Goal: Task Accomplishment & Management: Manage account settings

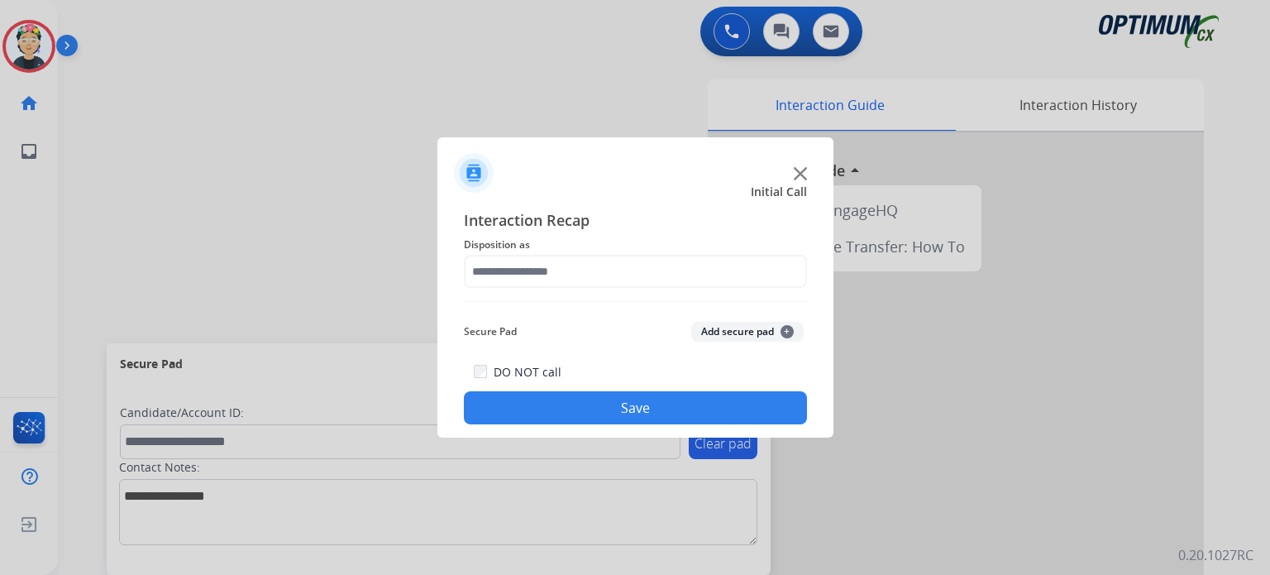
drag, startPoint x: 782, startPoint y: 173, endPoint x: 796, endPoint y: 171, distance: 13.3
click at [787, 171] on div at bounding box center [636, 166] width 396 height 58
click at [796, 171] on img at bounding box center [800, 173] width 13 height 13
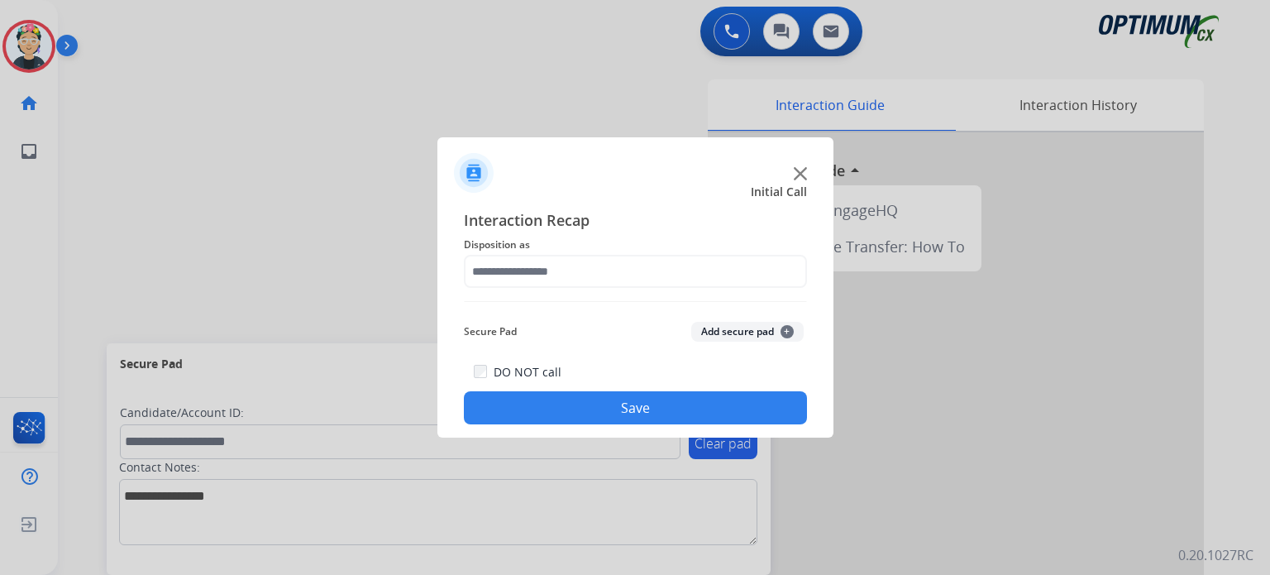
click at [796, 171] on img at bounding box center [800, 173] width 13 height 13
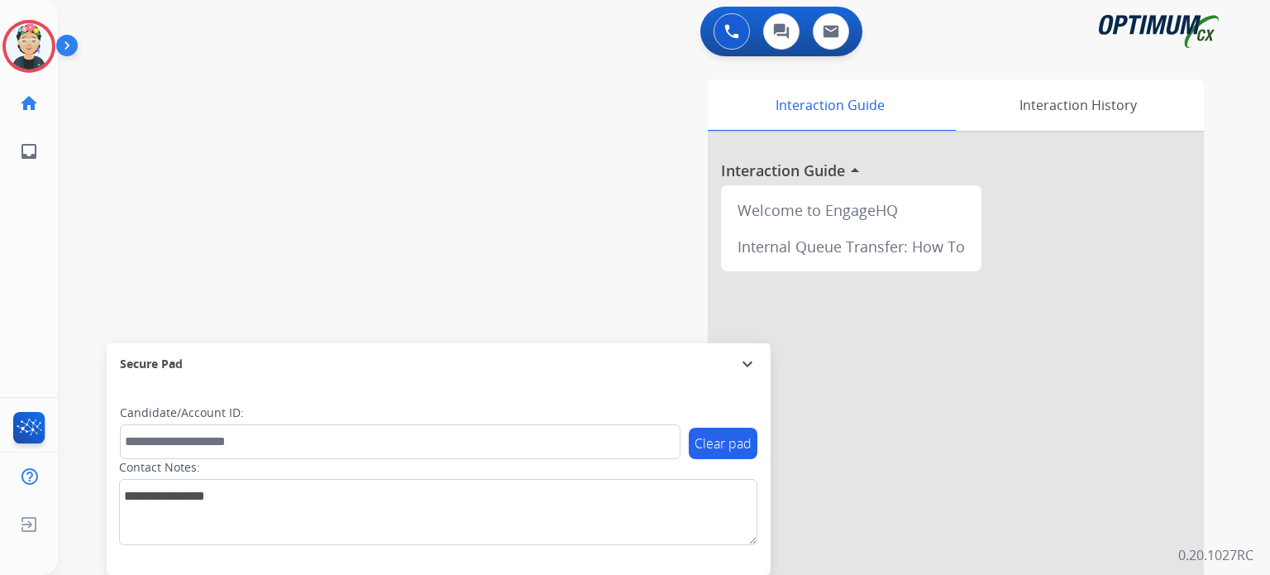
click at [796, 171] on div at bounding box center [956, 440] width 496 height 617
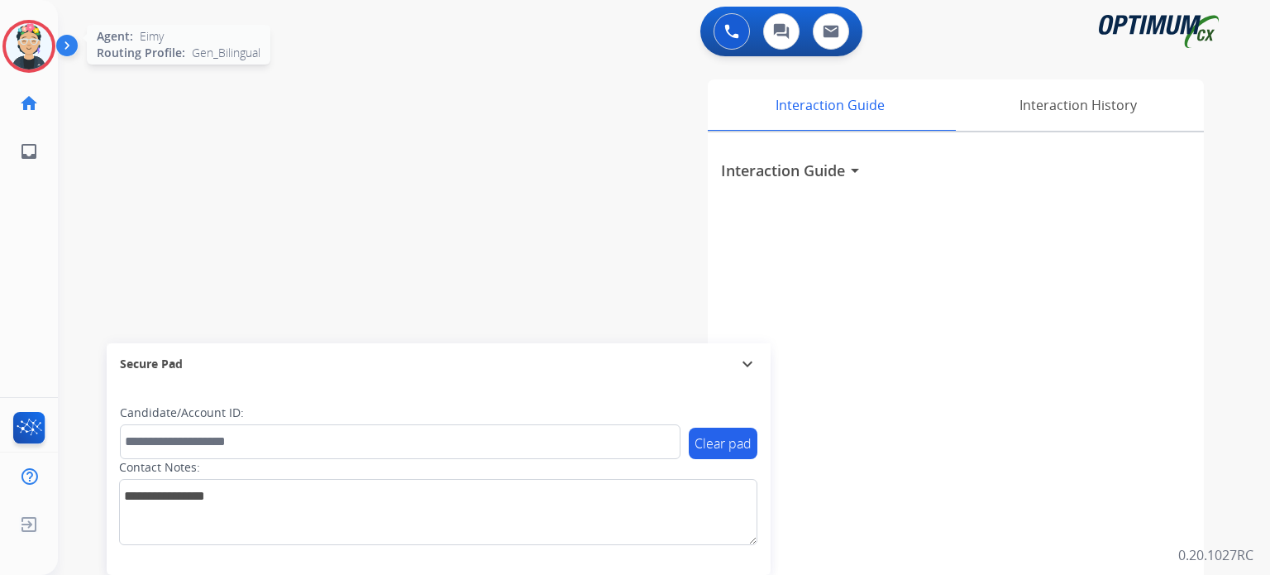
click at [22, 52] on img at bounding box center [29, 46] width 46 height 46
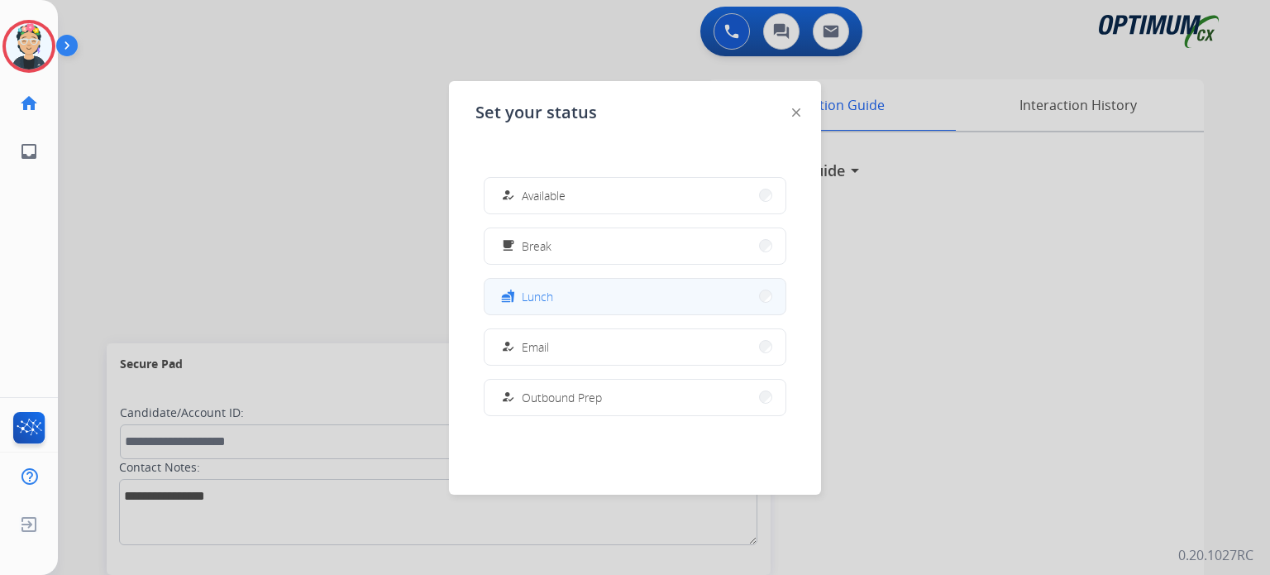
click at [648, 292] on button "fastfood Lunch" at bounding box center [635, 297] width 301 height 36
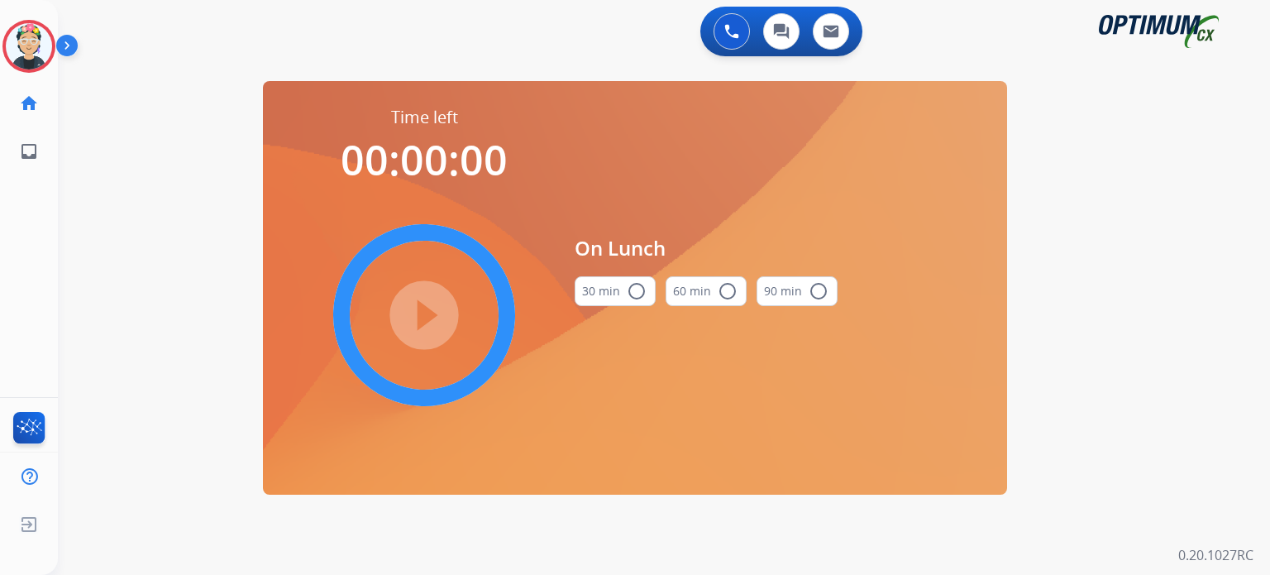
click at [621, 297] on button "30 min radio_button_unchecked" at bounding box center [615, 291] width 81 height 30
click at [434, 323] on mat-icon "play_circle_filled" at bounding box center [424, 315] width 20 height 20
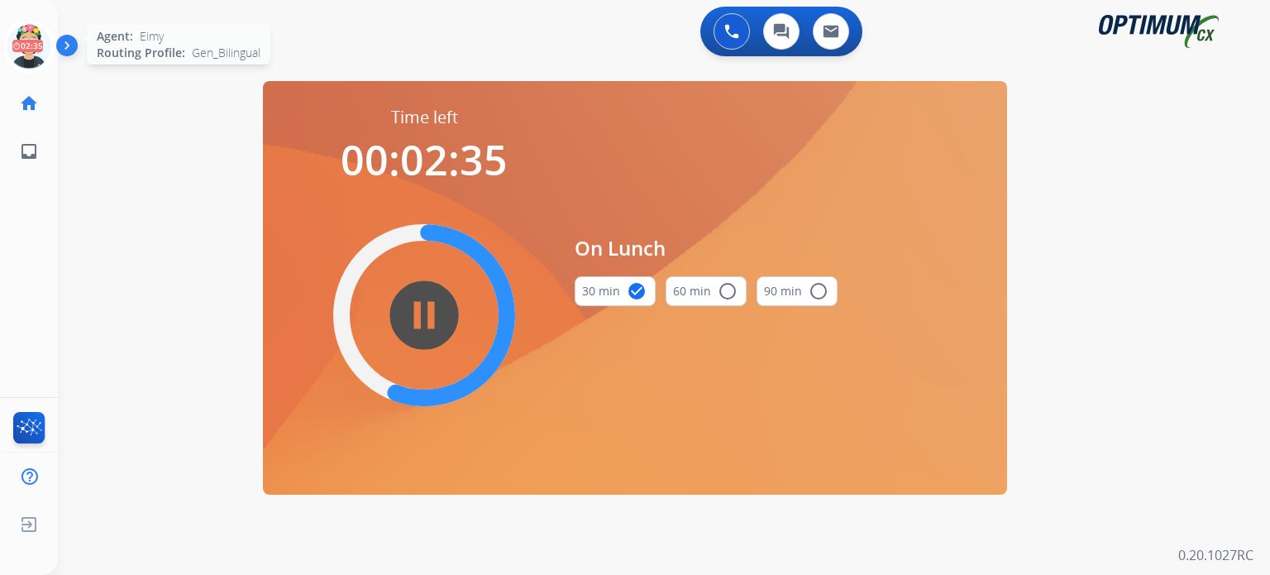
click at [28, 42] on icon at bounding box center [29, 47] width 54 height 54
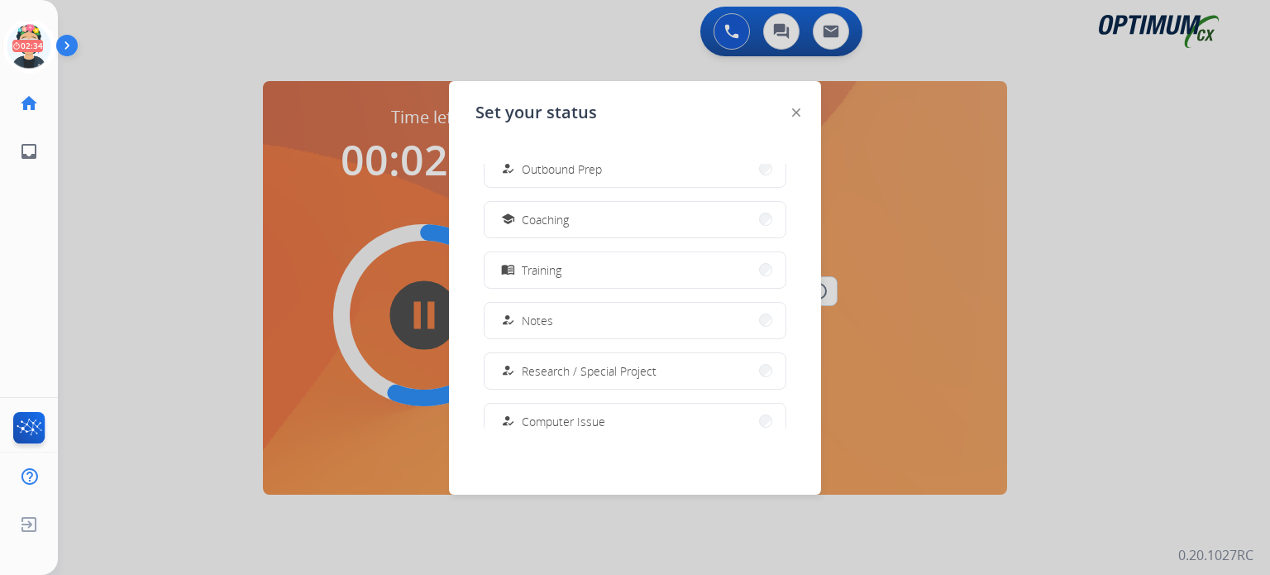
scroll to position [412, 0]
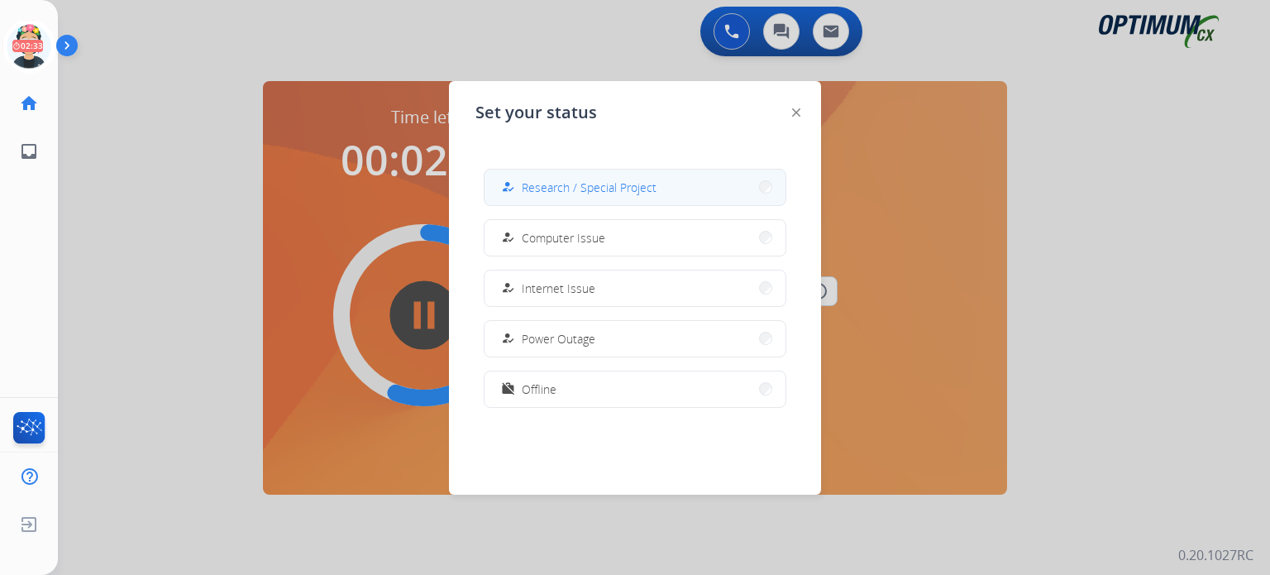
click at [581, 184] on span "Research / Special Project" at bounding box center [589, 187] width 135 height 17
